Goal: Task Accomplishment & Management: Manage account settings

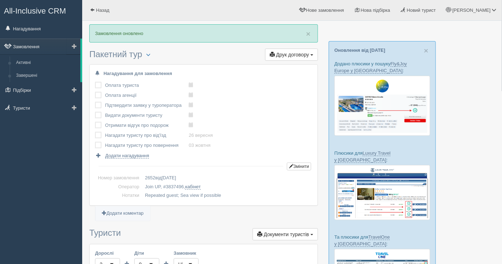
click at [36, 47] on link "Замовлення" at bounding box center [40, 47] width 80 height 16
click at [21, 44] on link "Замовлення" at bounding box center [40, 47] width 80 height 16
click at [35, 75] on link "Завершені" at bounding box center [46, 75] width 67 height 13
click at [33, 46] on link "Замовлення" at bounding box center [40, 47] width 80 height 16
click at [30, 44] on link "Замовлення" at bounding box center [40, 47] width 80 height 16
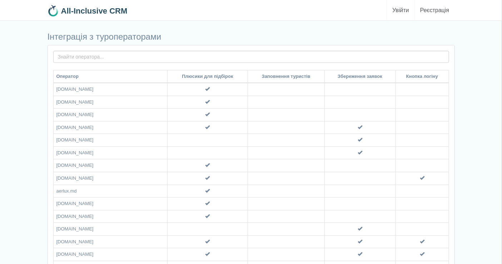
click at [400, 8] on link "Увійти" at bounding box center [400, 10] width 27 height 20
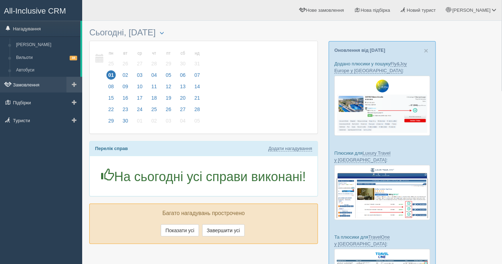
click at [30, 80] on link "Замовлення" at bounding box center [41, 85] width 82 height 16
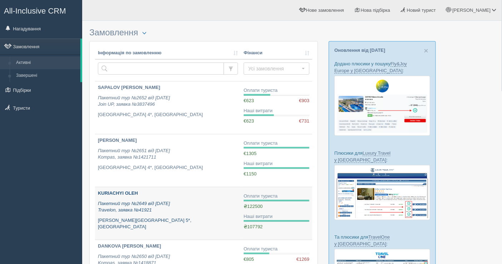
click at [197, 214] on div "KURIACHYI OLEH Пакетний тур №2649 від 23.08.2025 Travelon, заявка №41921 Baia L…" at bounding box center [168, 210] width 140 height 40
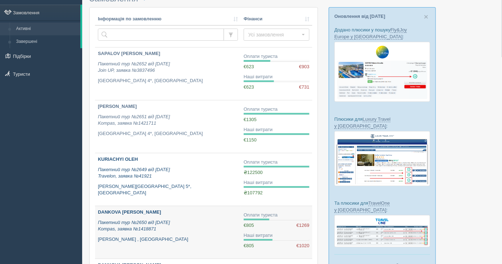
scroll to position [79, 0]
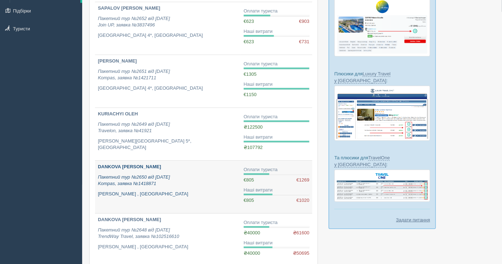
click at [188, 172] on div "DANKOVA ALINA Пакетний тур №2650 від 21.08.2025 Kompas, заявка №1418871 Baia Sa…" at bounding box center [168, 181] width 140 height 34
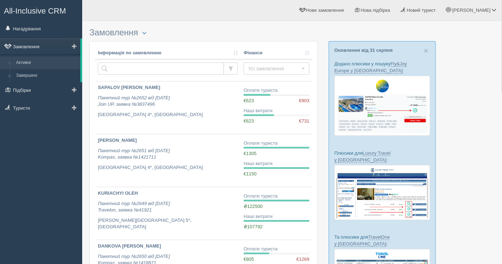
click at [31, 48] on link "Замовлення" at bounding box center [40, 47] width 80 height 16
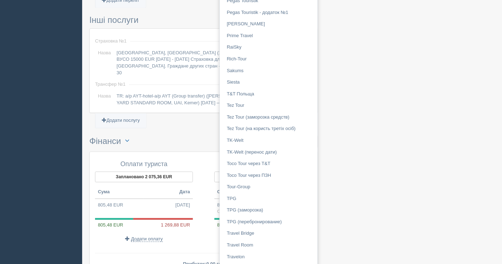
scroll to position [516, 0]
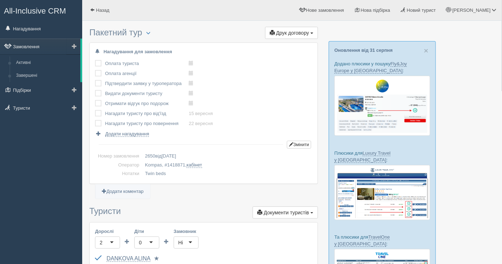
click at [48, 47] on link "Замовлення" at bounding box center [40, 47] width 80 height 16
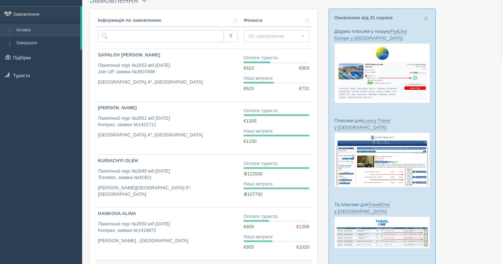
scroll to position [159, 0]
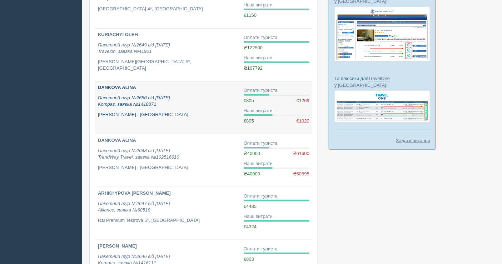
click at [174, 108] on div "DANKOVA ALINA Пакетний тур №2650 від 21.08.2025 Kompas, заявка №1418871 Baia Sa…" at bounding box center [168, 101] width 140 height 34
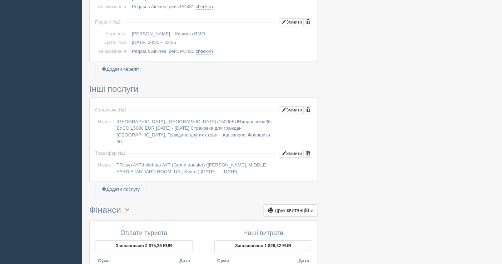
scroll to position [555, 0]
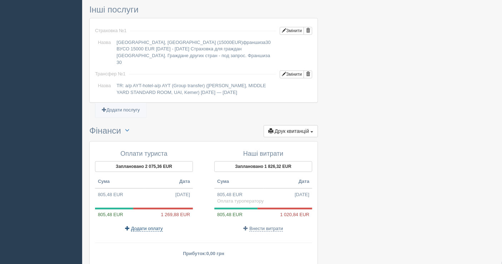
click at [147, 226] on span "Додати оплату" at bounding box center [147, 229] width 32 height 6
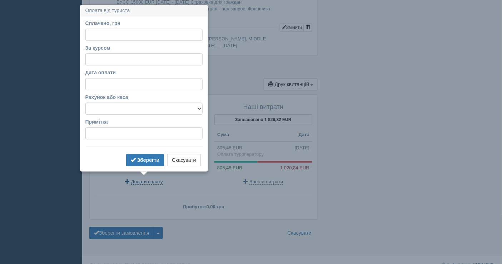
scroll to position [606, 0]
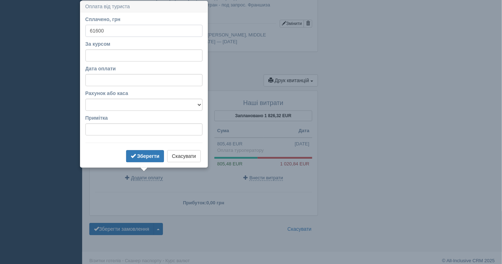
type input "61600"
click at [121, 57] on input "За курсом" at bounding box center [143, 55] width 117 height 12
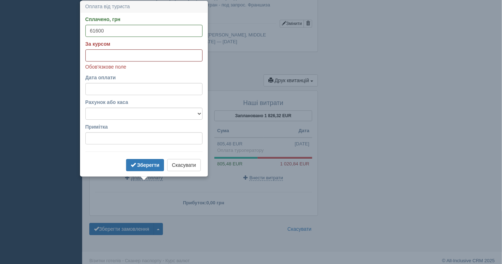
paste input "49.69"
type input "49.69"
click at [115, 111] on select "Банківський рахунок Готівкова каса" at bounding box center [143, 113] width 117 height 12
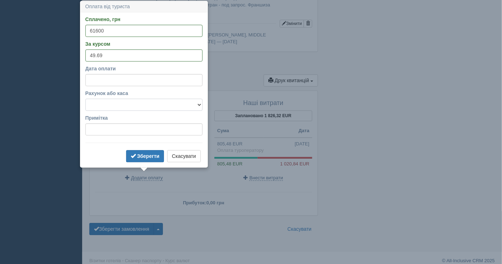
select select "1597"
click at [85, 99] on select "Банківський рахунок Готівкова каса" at bounding box center [143, 105] width 117 height 12
click at [141, 157] on b "Зберегти" at bounding box center [148, 156] width 22 height 6
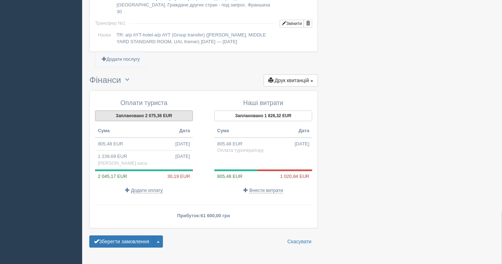
click at [146, 111] on button "Заплановано 2 075,36 EUR" at bounding box center [144, 115] width 98 height 11
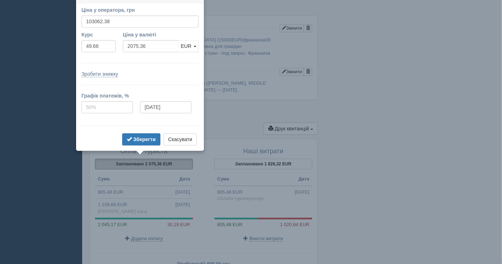
scroll to position [549, 0]
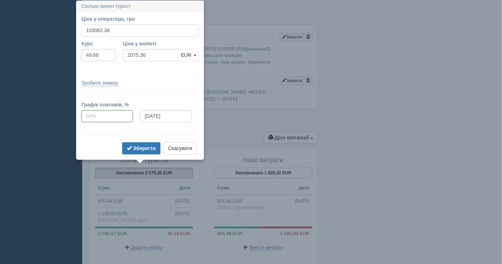
drag, startPoint x: 117, startPoint y: 29, endPoint x: 91, endPoint y: 31, distance: 26.9
click at [91, 31] on input "103062.38" at bounding box center [139, 30] width 117 height 12
type input "101600"
type input "2045.91"
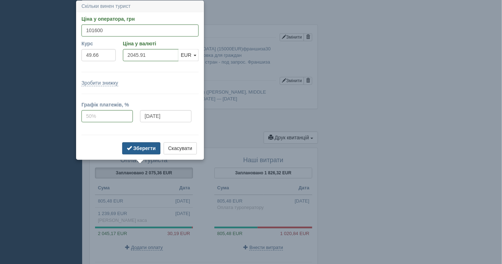
click at [138, 147] on b "Зберегти" at bounding box center [144, 148] width 22 height 6
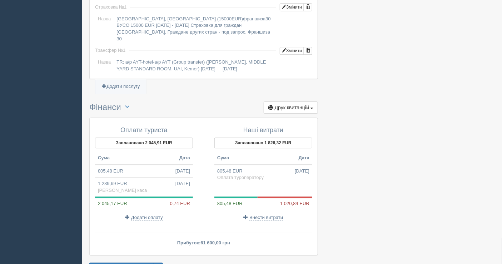
scroll to position [588, 0]
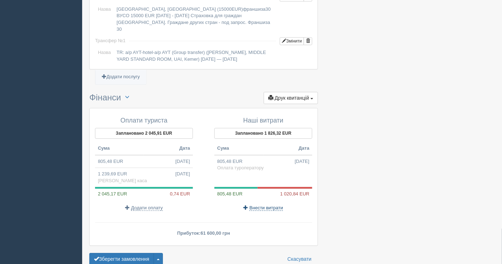
click at [266, 205] on span "Внести витрати" at bounding box center [266, 208] width 34 height 6
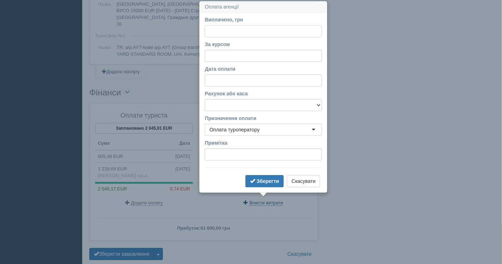
scroll to position [594, 0]
click at [307, 181] on button "Скасувати" at bounding box center [303, 181] width 33 height 12
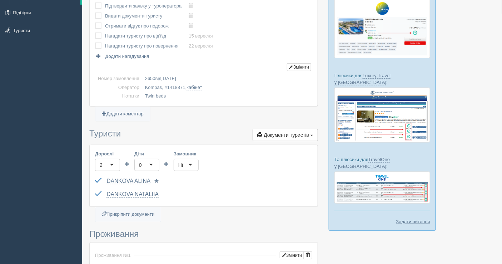
scroll to position [0, 0]
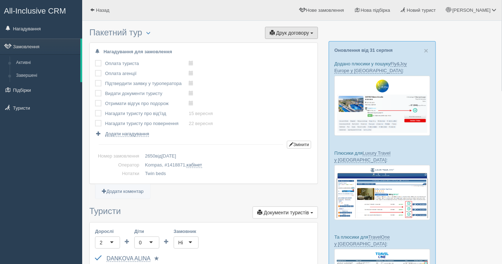
click at [282, 29] on button "Друк договору Друк" at bounding box center [291, 33] width 53 height 12
click at [282, 43] on link "Kompas" at bounding box center [289, 46] width 56 height 12
click at [21, 48] on link "Замовлення" at bounding box center [40, 47] width 80 height 16
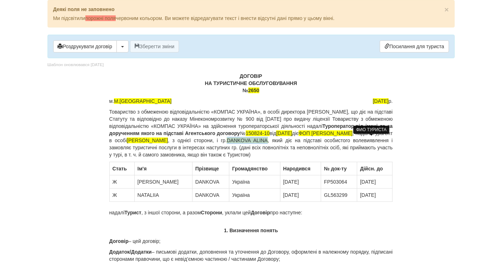
drag, startPoint x: 352, startPoint y: 140, endPoint x: 390, endPoint y: 139, distance: 37.9
click at [268, 139] on span "DANKOVA ALINA" at bounding box center [247, 140] width 41 height 6
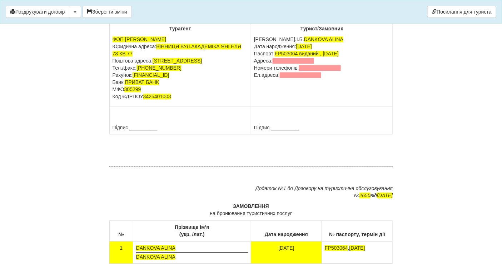
scroll to position [4046, 0]
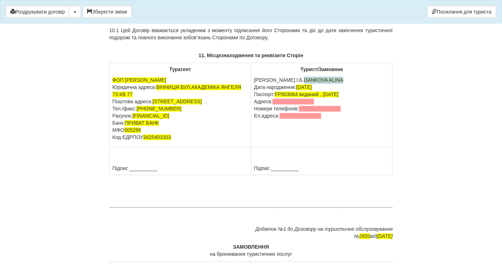
drag, startPoint x: 306, startPoint y: 122, endPoint x: 268, endPoint y: 118, distance: 38.7
click at [268, 118] on p "П.І.Б. DANKOVA ALINA Дата народження: 20.07.1992 Паспорт: FP503064 виданий , 27…" at bounding box center [321, 98] width 135 height 43
click at [299, 119] on span at bounding box center [301, 116] width 42 height 6
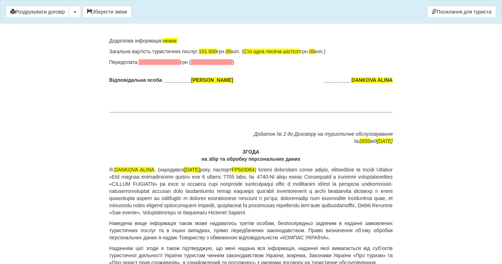
scroll to position [4602, 0]
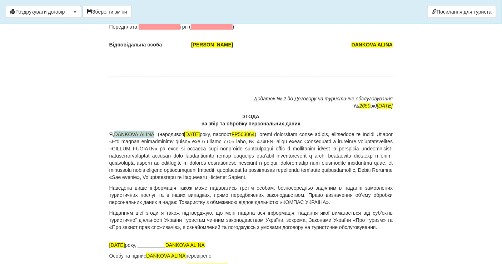
drag, startPoint x: 155, startPoint y: 172, endPoint x: 116, endPoint y: 169, distance: 39.0
click at [116, 169] on p "Я, DANKOVA ALINA , (народився 20.07.1992 року, паспорт FP503064" at bounding box center [250, 156] width 283 height 50
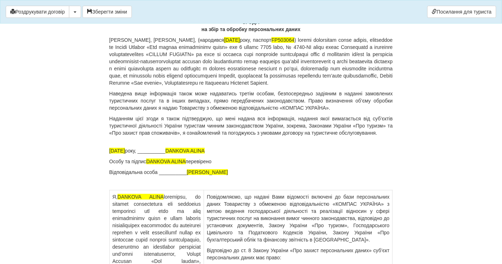
scroll to position [4721, 0]
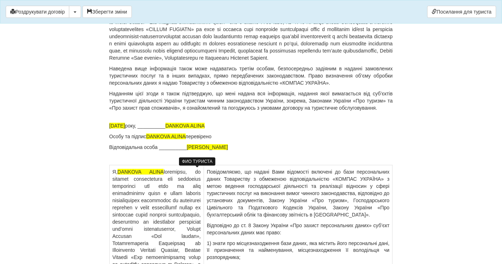
drag, startPoint x: 175, startPoint y: 170, endPoint x: 217, endPoint y: 172, distance: 41.4
click at [217, 129] on p "21.08.2025 року, __________ DANKOVA ALINA" at bounding box center [250, 125] width 283 height 7
click at [189, 140] on p "Особу та підпис DANKOVA ALINA перевірено" at bounding box center [250, 136] width 283 height 7
drag, startPoint x: 186, startPoint y: 180, endPoint x: 147, endPoint y: 184, distance: 38.7
click at [147, 140] on p "Особу та підпис DANKOVA ALINA перевірено" at bounding box center [250, 136] width 283 height 7
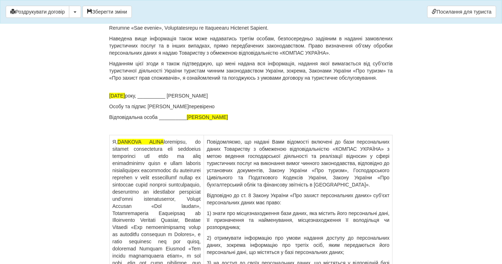
scroll to position [4760, 0]
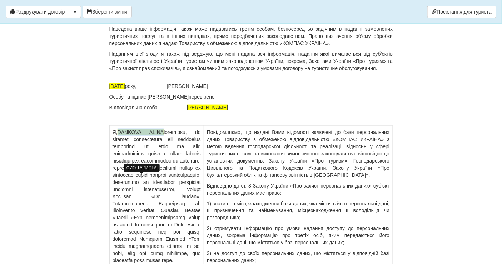
drag, startPoint x: 163, startPoint y: 178, endPoint x: 120, endPoint y: 177, distance: 42.9
click at [120, 177] on p "Я, DANKOVA ALINA" at bounding box center [156, 197] width 88 height 136
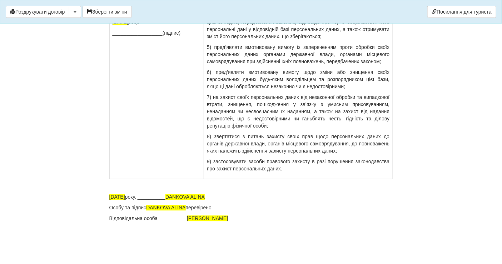
scroll to position [5066, 0]
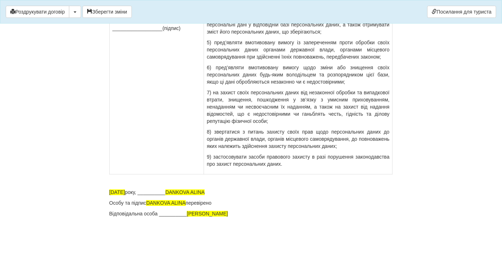
drag, startPoint x: 218, startPoint y: 191, endPoint x: 175, endPoint y: 194, distance: 42.6
click at [175, 194] on p "21.08.2025 року, __________ DANKOVA ALINA" at bounding box center [250, 192] width 283 height 7
drag, startPoint x: 175, startPoint y: 191, endPoint x: 217, endPoint y: 191, distance: 41.8
click at [217, 191] on p "21.08.2025 року, _________ DANKOVA ALINA" at bounding box center [250, 192] width 283 height 7
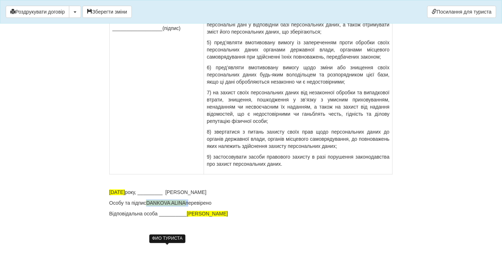
drag, startPoint x: 188, startPoint y: 204, endPoint x: 147, endPoint y: 202, distance: 40.7
click at [147, 202] on p "Особу та підпис DANKOVA ALINA перевірено" at bounding box center [250, 202] width 283 height 7
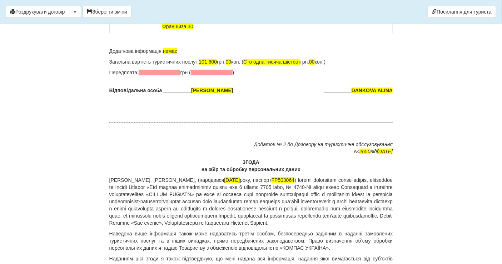
scroll to position [4551, 0]
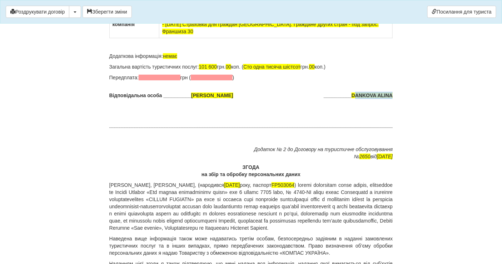
drag, startPoint x: 353, startPoint y: 133, endPoint x: 394, endPoint y: 135, distance: 40.4
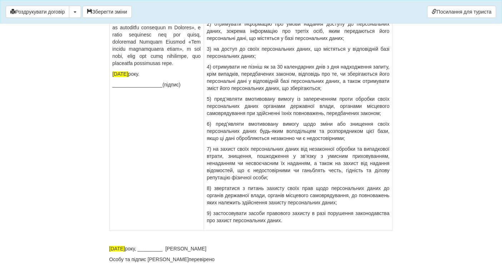
scroll to position [4828, 0]
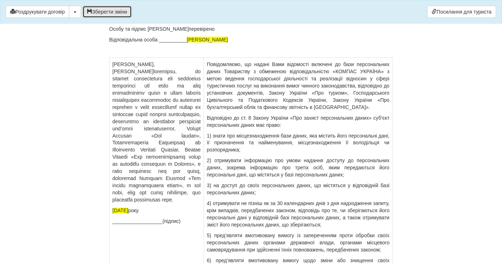
click at [109, 11] on button "Зберегти зміни" at bounding box center [106, 12] width 49 height 12
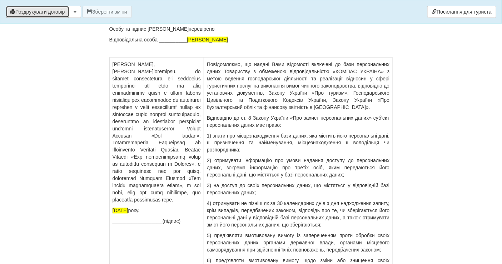
drag, startPoint x: 42, startPoint y: 9, endPoint x: 422, endPoint y: 236, distance: 442.9
click at [42, 9] on button "Роздрукувати договір" at bounding box center [38, 12] width 64 height 12
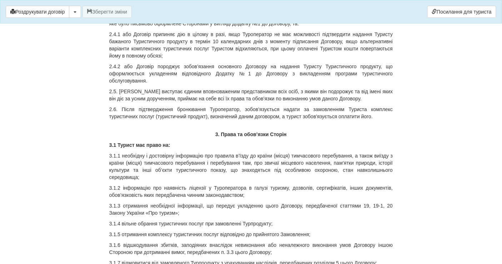
scroll to position [0, 0]
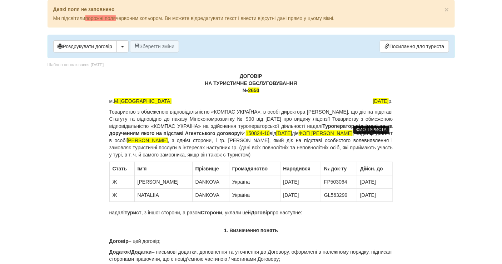
click at [265, 91] on p "ДОГОВІР НА ТУРИСТИЧНЕ ОБСЛУГОВУВАННЯ № 2650" at bounding box center [250, 82] width 283 height 21
click at [91, 44] on button "Роздрукувати договір" at bounding box center [85, 46] width 64 height 12
drag, startPoint x: 93, startPoint y: 48, endPoint x: 392, endPoint y: 241, distance: 355.7
click at [93, 48] on button "Роздрукувати договір" at bounding box center [85, 46] width 64 height 12
drag, startPoint x: 77, startPoint y: 45, endPoint x: 394, endPoint y: 236, distance: 370.5
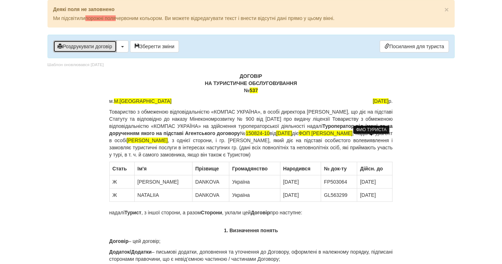
click at [77, 45] on button "Роздрукувати договір" at bounding box center [85, 46] width 64 height 12
click at [259, 91] on p "ДОГОВІР НА ТУРИСТИЧНЕ ОБСЛУГОВУВАННЯ № 537" at bounding box center [250, 82] width 283 height 21
click at [75, 40] on button "Роздрукувати договір" at bounding box center [85, 46] width 64 height 12
click at [97, 44] on button "Роздрукувати договір" at bounding box center [85, 46] width 64 height 12
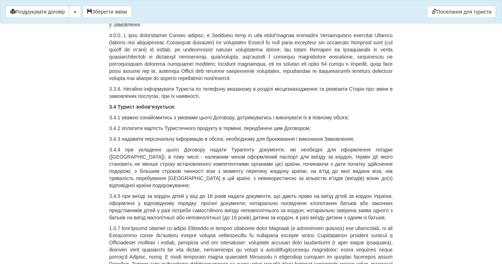
scroll to position [1309, 0]
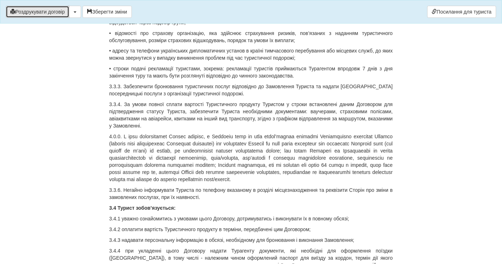
click at [55, 9] on button "Роздрукувати договір" at bounding box center [38, 12] width 64 height 12
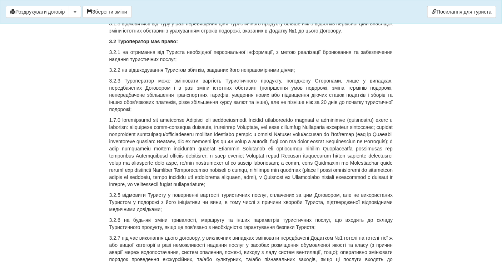
scroll to position [793, 0]
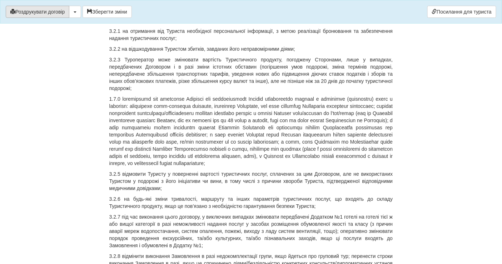
click at [55, 11] on button "Роздрукувати договір" at bounding box center [38, 12] width 64 height 12
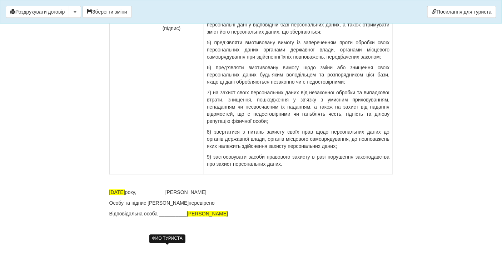
scroll to position [5066, 0]
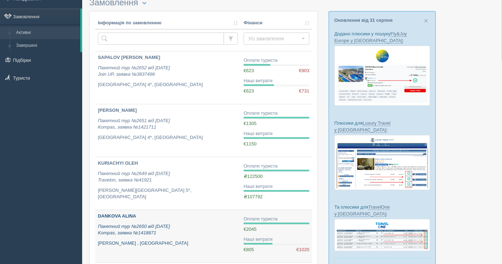
scroll to position [40, 0]
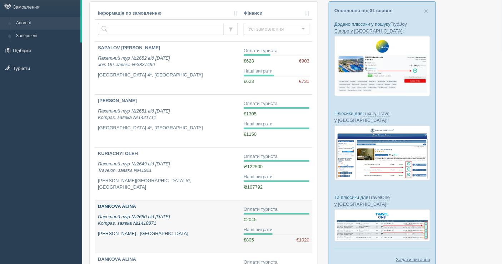
click at [163, 214] on icon "Пакетний тур №2650 від [DATE] Kompas, заявка №1418871" at bounding box center [134, 220] width 72 height 12
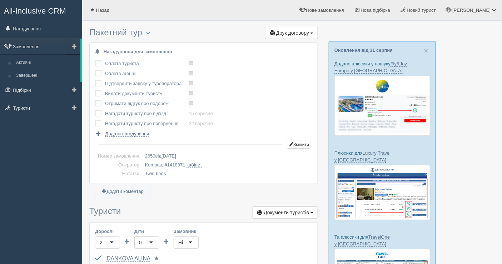
click at [30, 47] on link "Замовлення" at bounding box center [40, 47] width 80 height 16
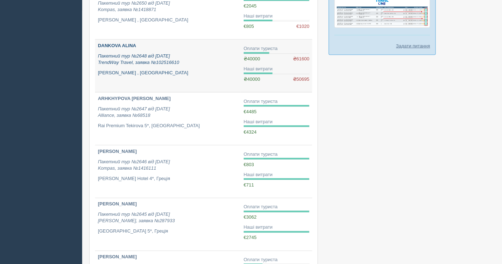
scroll to position [238, 0]
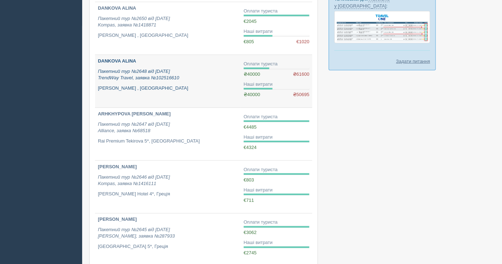
click at [160, 80] on div "DANKOVA [PERSON_NAME] Пакетний тур №2648 від [DATE] TrendWay Travel, заявка №10…" at bounding box center [168, 75] width 140 height 34
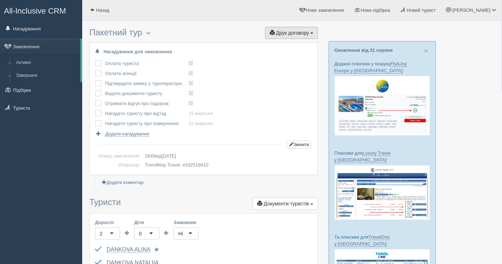
click at [286, 35] on span "Друк договору" at bounding box center [292, 33] width 33 height 6
click at [274, 44] on link "TrendWay Travel" at bounding box center [289, 46] width 56 height 12
click at [19, 44] on link "Замовлення" at bounding box center [40, 47] width 80 height 16
click at [38, 47] on link "Замовлення" at bounding box center [40, 47] width 80 height 16
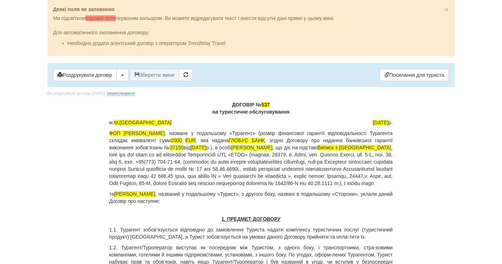
drag, startPoint x: 190, startPoint y: 198, endPoint x: 116, endPoint y: 199, distance: 74.3
click at [116, 197] on span "[PERSON_NAME]" at bounding box center [134, 194] width 41 height 6
copy span "[PERSON_NAME]"
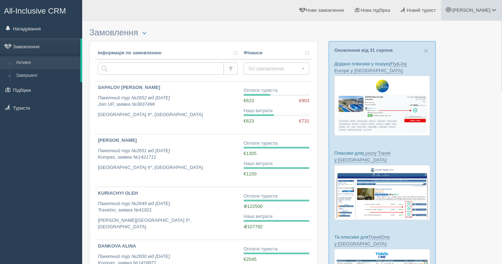
click at [482, 9] on span "[PERSON_NAME]" at bounding box center [471, 9] width 38 height 5
click at [447, 93] on link "Вихід" at bounding box center [462, 92] width 78 height 15
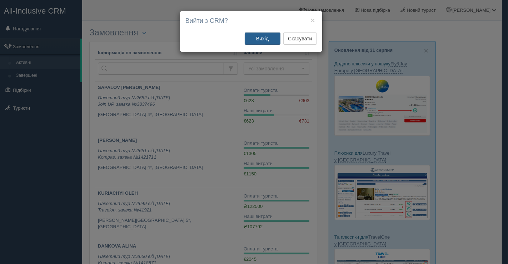
click at [266, 42] on button "Вихід" at bounding box center [263, 38] width 36 height 12
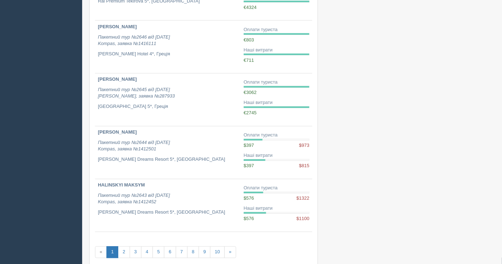
scroll to position [430, 0]
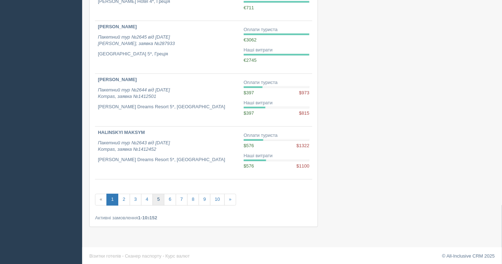
click at [157, 197] on link "5" at bounding box center [158, 200] width 12 height 12
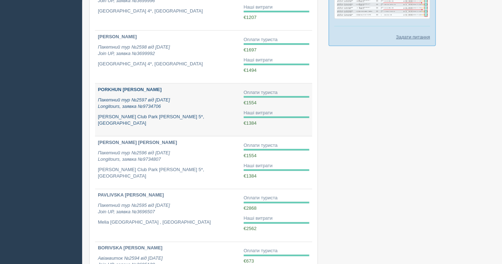
scroll to position [277, 0]
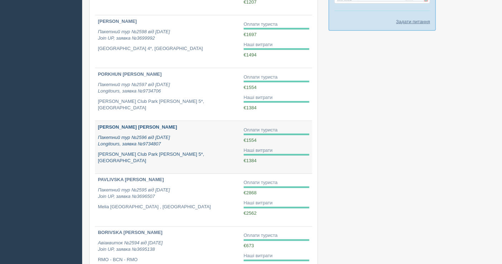
click at [199, 139] on p "Пакетний тур №2596 від [DATE] Longitours, заявка №9734807" at bounding box center [168, 140] width 140 height 13
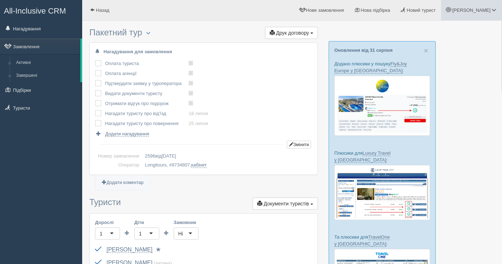
click at [486, 10] on span "[PERSON_NAME]" at bounding box center [471, 9] width 38 height 5
click at [447, 95] on link "Вихід" at bounding box center [462, 92] width 78 height 15
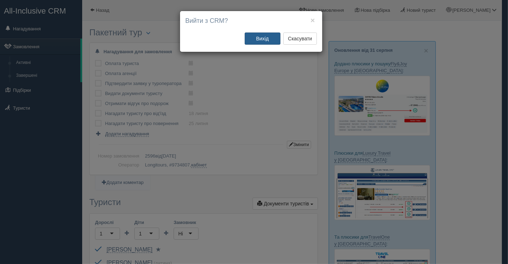
click at [263, 36] on button "Вихід" at bounding box center [263, 38] width 36 height 12
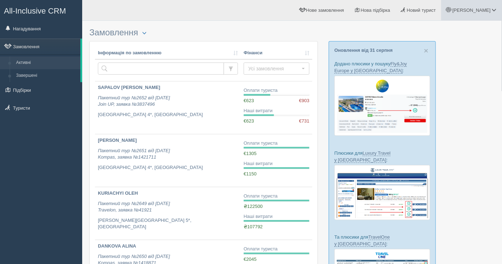
click at [484, 9] on span "[PERSON_NAME]" at bounding box center [471, 9] width 38 height 5
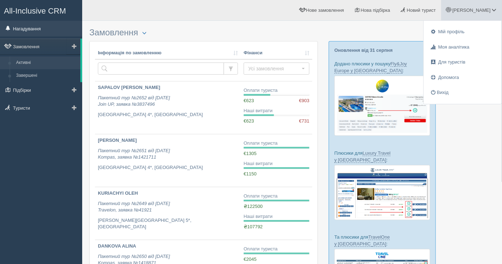
click at [52, 29] on link "Нагадування" at bounding box center [41, 29] width 82 height 16
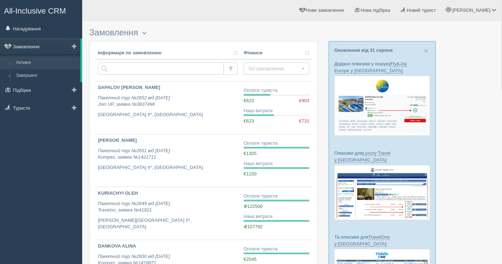
click at [59, 49] on link "Замовлення" at bounding box center [40, 47] width 80 height 16
click at [476, 6] on link "[PERSON_NAME]" at bounding box center [471, 10] width 61 height 20
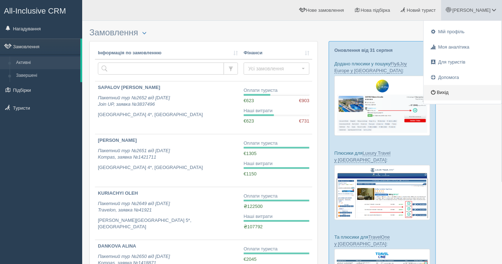
click at [437, 95] on link "Вихід" at bounding box center [462, 92] width 78 height 15
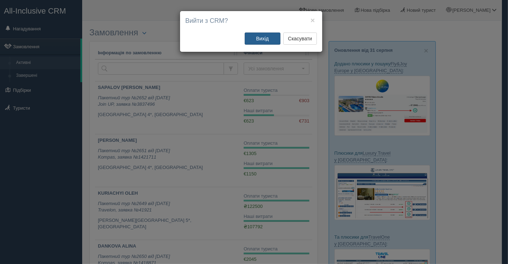
click at [260, 38] on button "Вихід" at bounding box center [263, 38] width 36 height 12
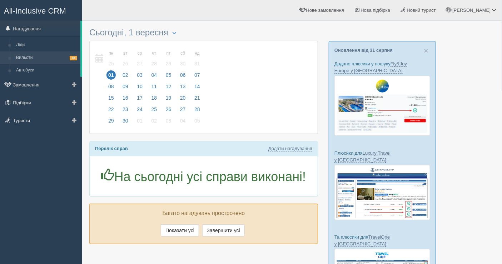
click at [23, 56] on link "Вильоти 38" at bounding box center [46, 57] width 67 height 13
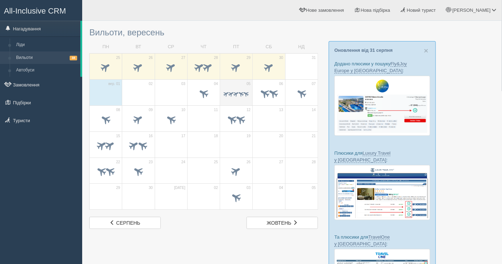
click at [245, 99] on div at bounding box center [236, 94] width 25 height 15
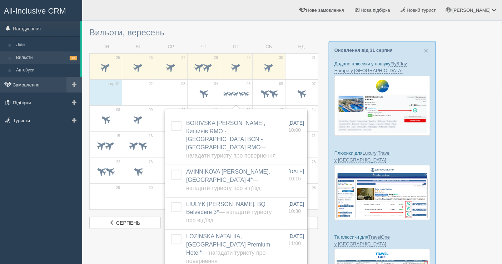
click at [40, 81] on link "Замовлення" at bounding box center [41, 85] width 82 height 16
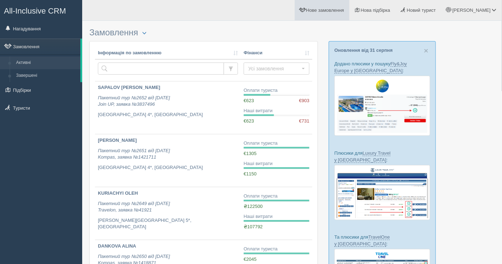
click at [349, 7] on link "Нове замовлення" at bounding box center [322, 10] width 55 height 20
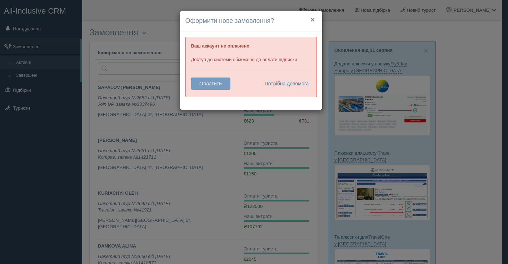
click at [313, 18] on button "×" at bounding box center [312, 19] width 4 height 7
